Goal: Transaction & Acquisition: Purchase product/service

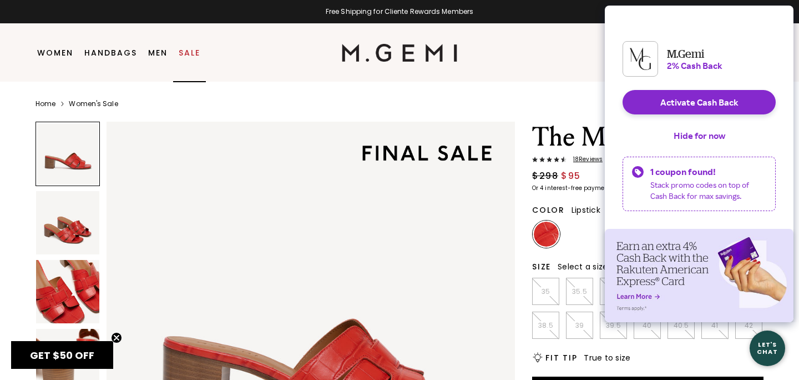
click at [188, 53] on link "Sale" at bounding box center [190, 52] width 22 height 9
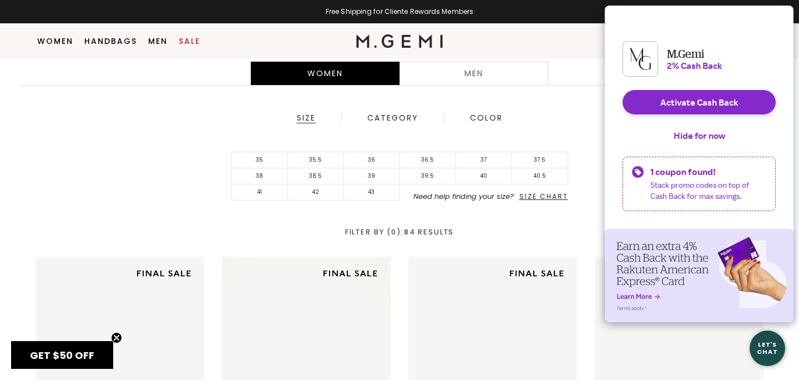
scroll to position [200, 0]
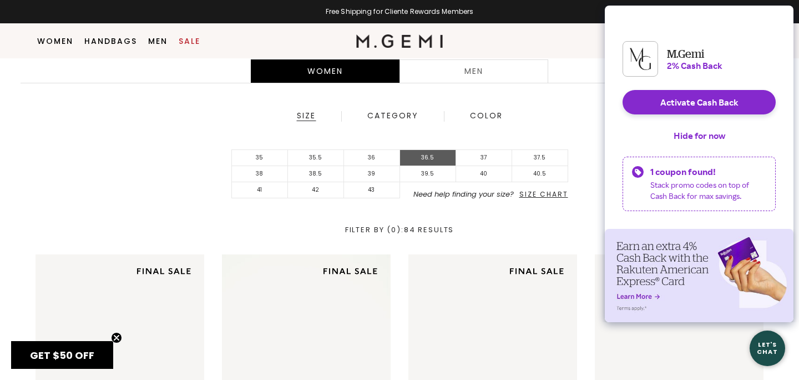
click at [432, 158] on li "36.5" at bounding box center [428, 158] width 56 height 16
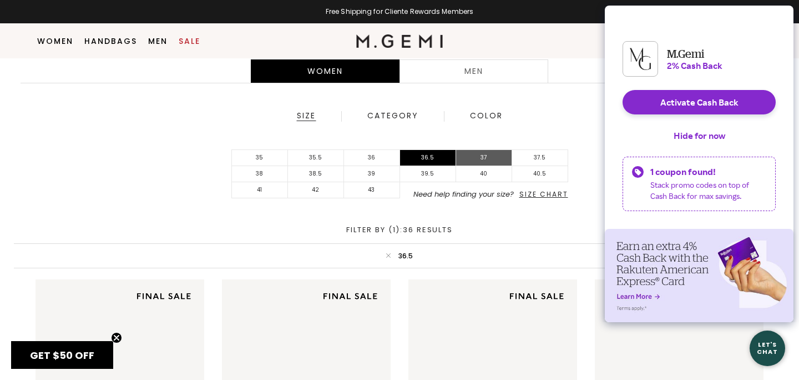
click at [472, 157] on li "37" at bounding box center [484, 158] width 56 height 16
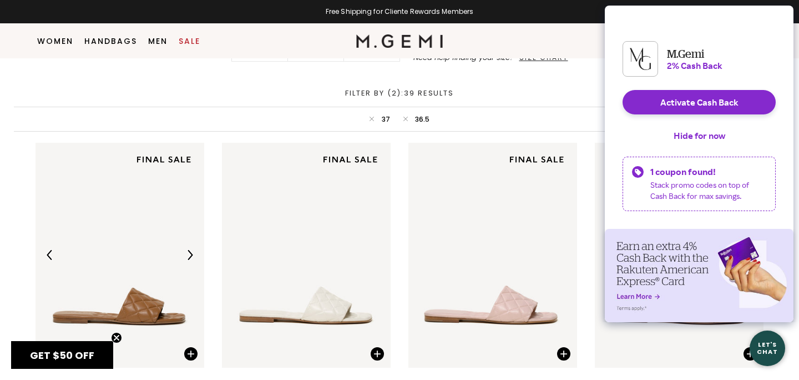
scroll to position [403, 0]
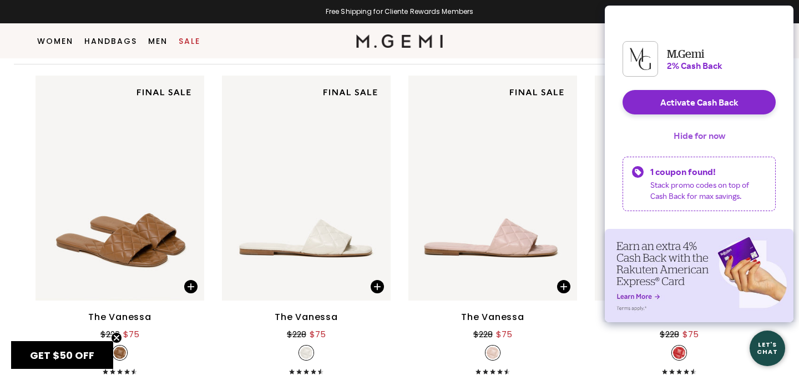
click at [691, 144] on button "Hide for now" at bounding box center [699, 135] width 69 height 24
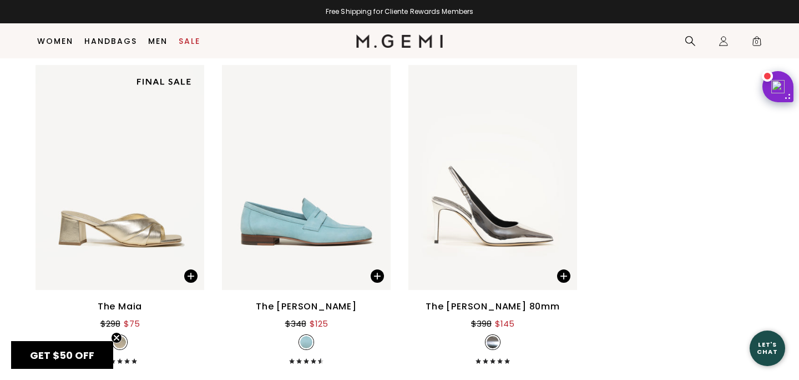
scroll to position [3384, 0]
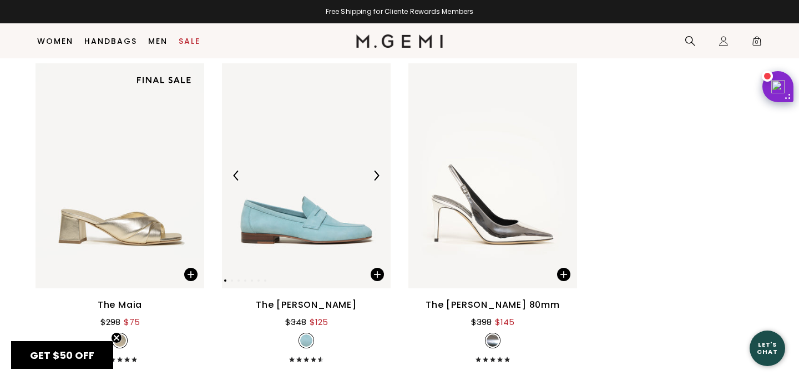
click at [358, 204] on img at bounding box center [306, 175] width 169 height 225
